Goal: Transaction & Acquisition: Subscribe to service/newsletter

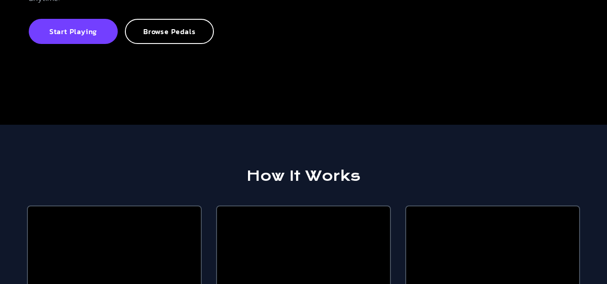
scroll to position [135, 0]
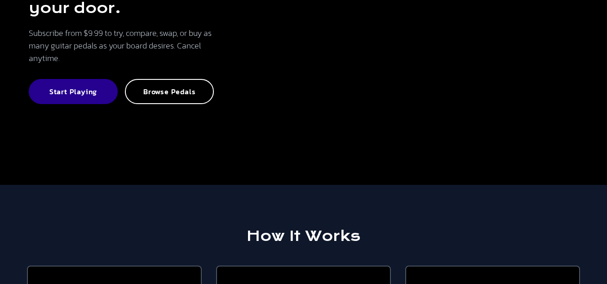
click at [99, 96] on p "Start Playing" at bounding box center [73, 91] width 69 height 9
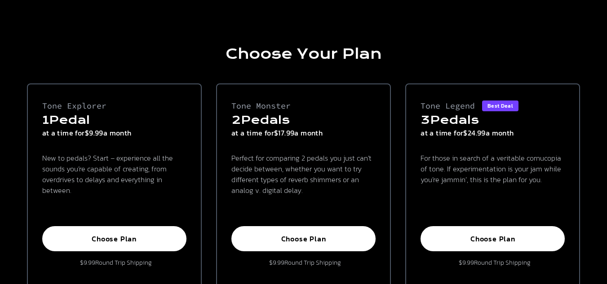
scroll to position [90, 0]
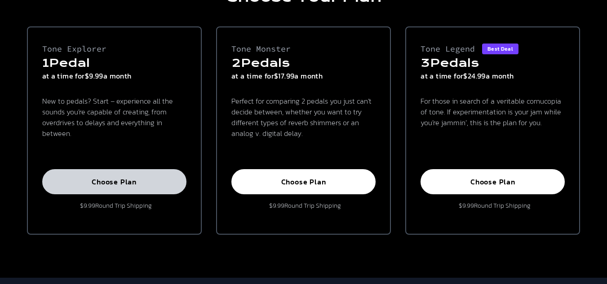
click at [105, 183] on p "Choose Plan" at bounding box center [114, 181] width 124 height 9
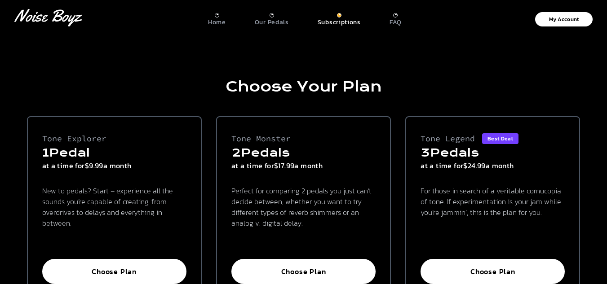
click at [269, 17] on div "Our Pedals" at bounding box center [272, 19] width 34 height 13
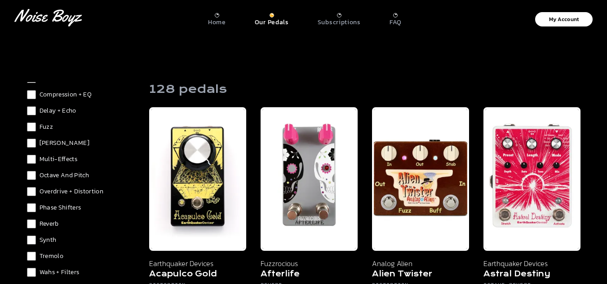
scroll to position [45, 0]
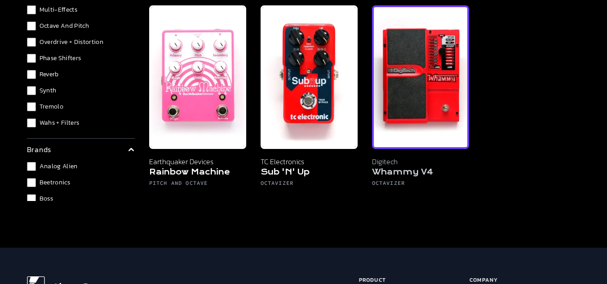
scroll to position [314, 0]
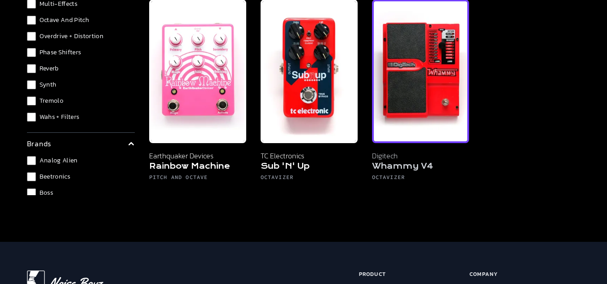
click at [431, 108] on img at bounding box center [420, 72] width 97 height 144
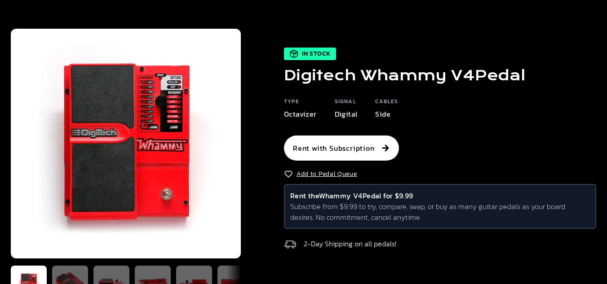
scroll to position [90, 0]
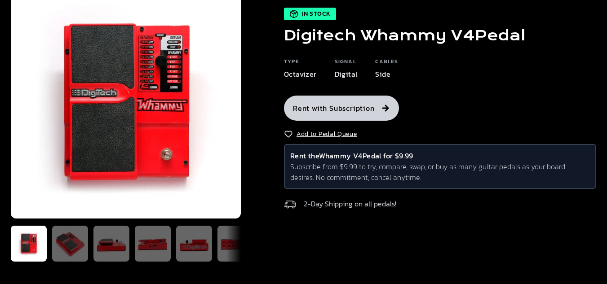
click at [346, 112] on button "Rent with Subscription" at bounding box center [341, 108] width 115 height 25
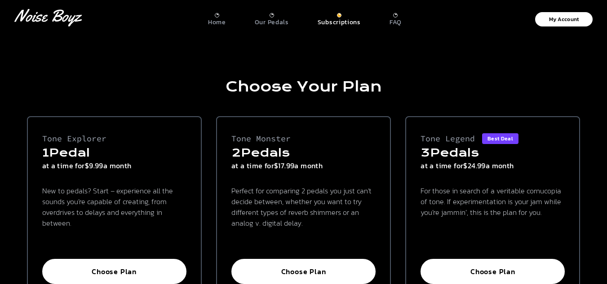
scroll to position [90, 0]
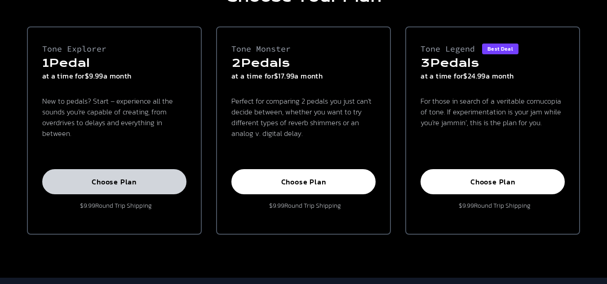
click at [100, 186] on p "Choose Plan" at bounding box center [114, 181] width 124 height 9
